Goal: Check status

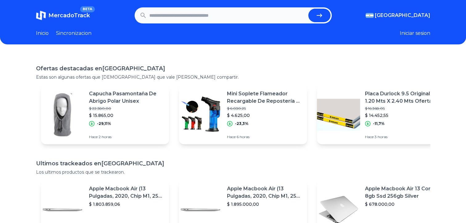
paste input "**********"
click at [331, 13] on button "submit" at bounding box center [320, 16] width 22 height 14
type input "**********"
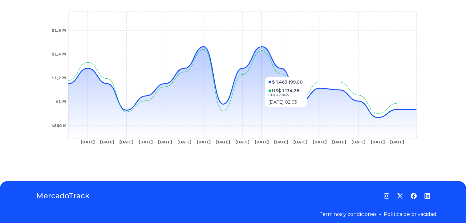
scroll to position [185, 0]
